Goal: Navigation & Orientation: Find specific page/section

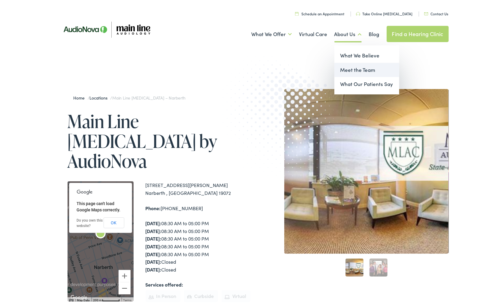
click at [345, 68] on link "Meet the Team" at bounding box center [367, 68] width 65 height 14
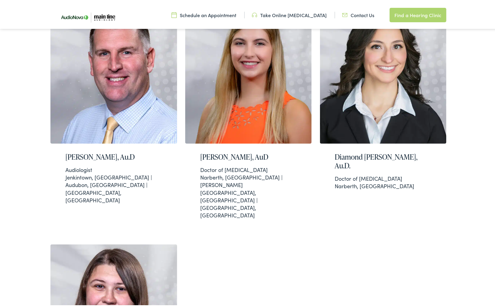
scroll to position [280, 0]
